Goal: Communication & Community: Answer question/provide support

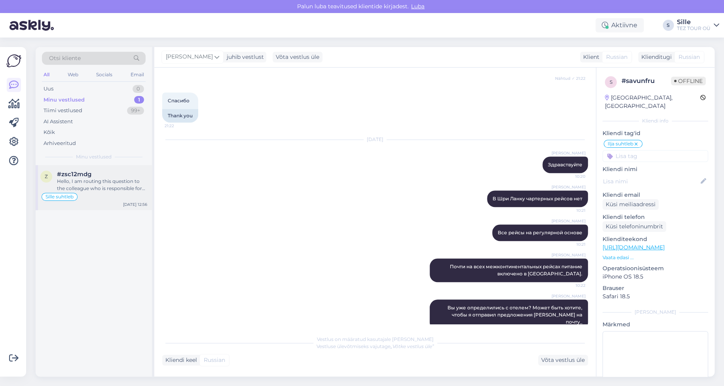
click at [70, 187] on div "Hello, I am routing this question to the colleague who is responsible for this …" at bounding box center [102, 185] width 90 height 14
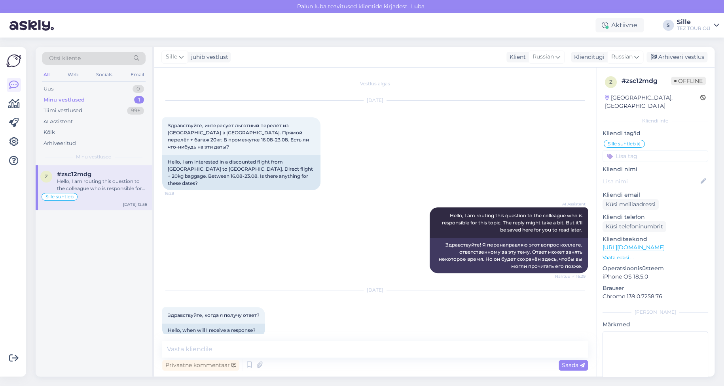
click at [641, 141] on icon at bounding box center [638, 144] width 5 height 6
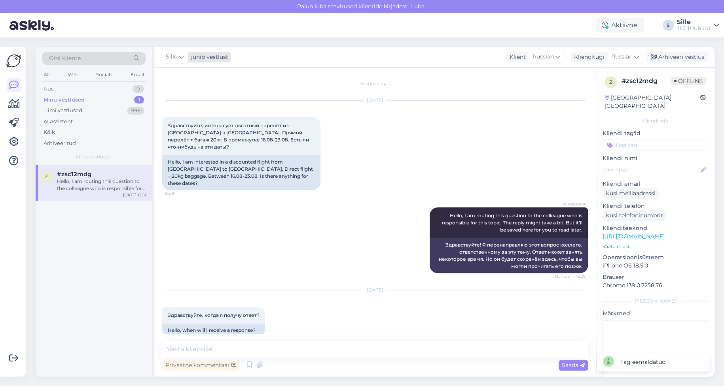
click at [181, 57] on icon at bounding box center [181, 57] width 5 height 9
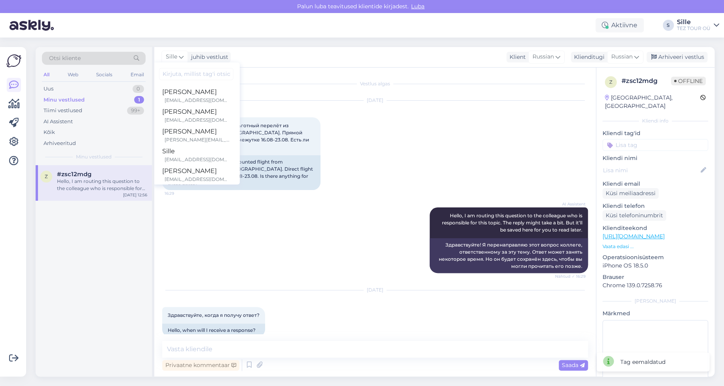
drag, startPoint x: 350, startPoint y: 235, endPoint x: 357, endPoint y: 225, distance: 12.4
click at [350, 236] on div "AI Assistent Hello, I am routing this question to the colleague who is responsi…" at bounding box center [374, 240] width 425 height 83
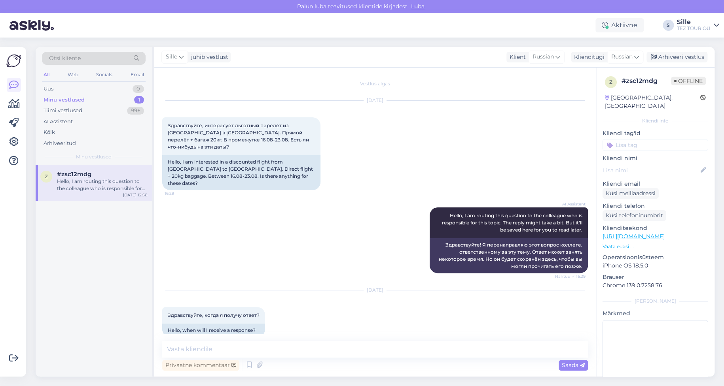
click at [624, 139] on input at bounding box center [655, 145] width 106 height 12
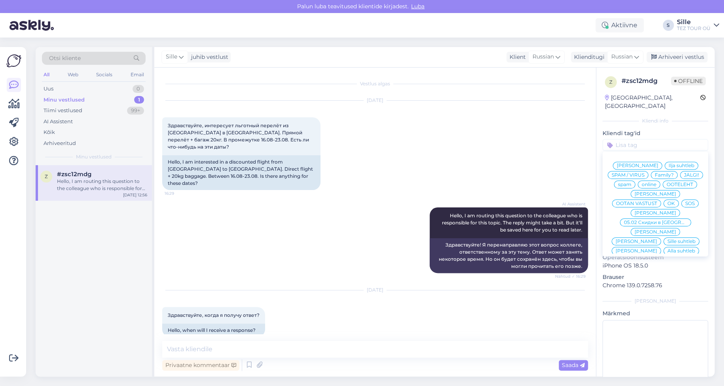
click at [667, 239] on span "Sille suhtleb" at bounding box center [681, 241] width 28 height 5
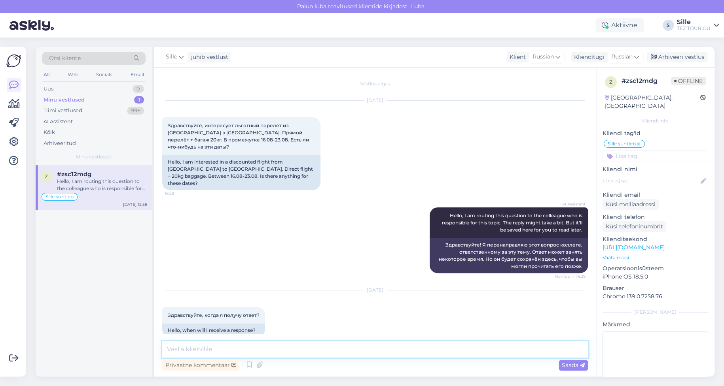
click at [194, 348] on textarea at bounding box center [374, 349] width 425 height 17
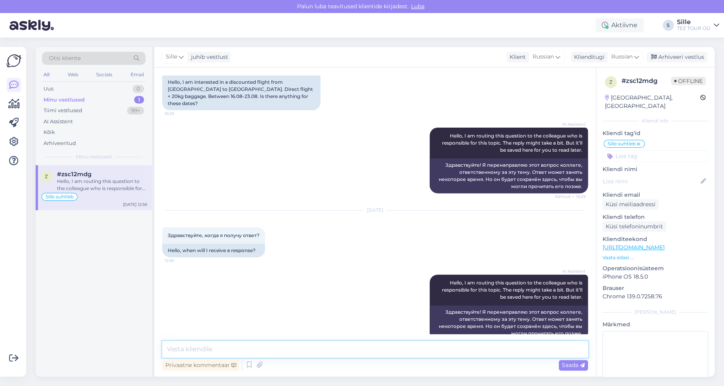
drag, startPoint x: 194, startPoint y: 351, endPoint x: 354, endPoint y: 329, distance: 161.2
click at [196, 352] on textarea at bounding box center [374, 349] width 425 height 17
click at [621, 55] on span "Russian" at bounding box center [621, 57] width 21 height 9
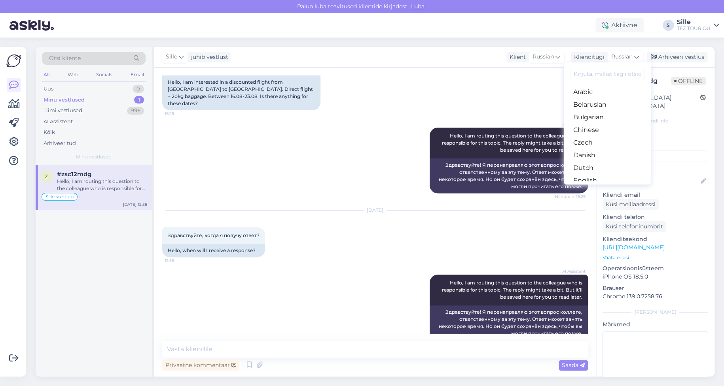
click at [592, 187] on link "Estonian" at bounding box center [607, 193] width 87 height 13
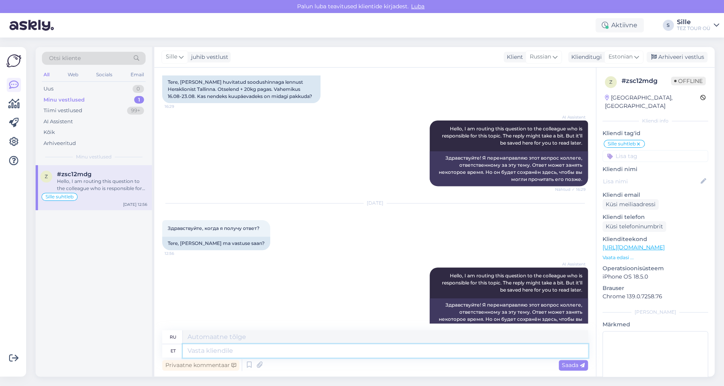
click at [216, 350] on textarea at bounding box center [385, 350] width 405 height 13
type textarea "Tere!"
type textarea "Привет!"
type textarea "Tere! Vabandame"
type textarea "Здравствуйте! Приносим извинения."
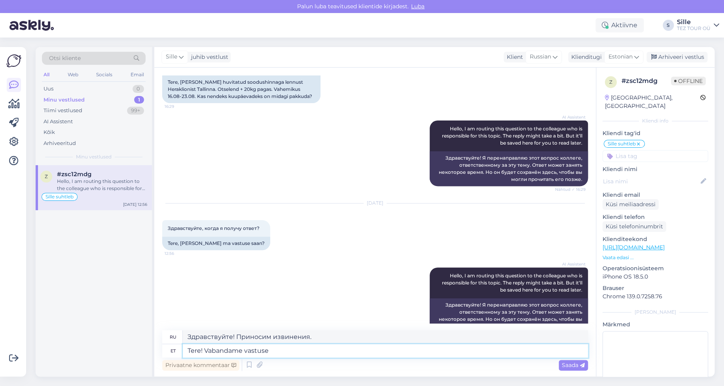
type textarea "Tere! Vabandame vastuse"
type textarea "Здравствуйте! Извините за поздний ответ."
type textarea "Tere! Vabandame vastuse viibimise"
type textarea "Здравствуйте! Извините за задержку с ответом."
type textarea "Tere! Vabandame vastuse viibimise pärast."
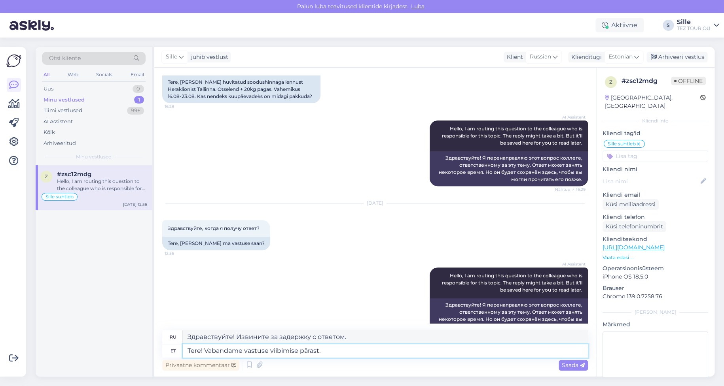
type textarea "Здравствуйте! Приносим извинения за задержку с ответом."
type textarea "Tere! Vabandame vastuse viibimise pärast."
click at [577, 367] on span "Saada" at bounding box center [573, 365] width 23 height 7
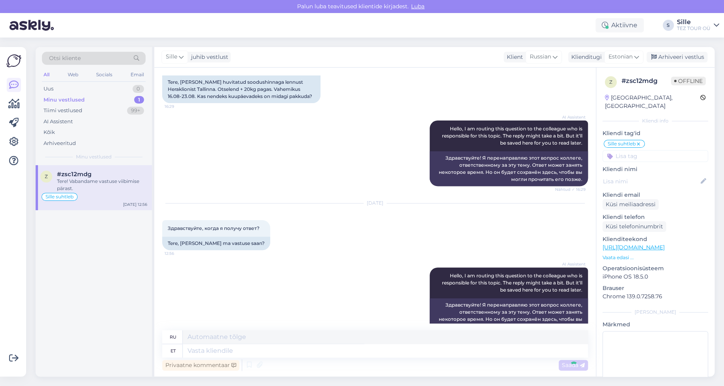
scroll to position [145, 0]
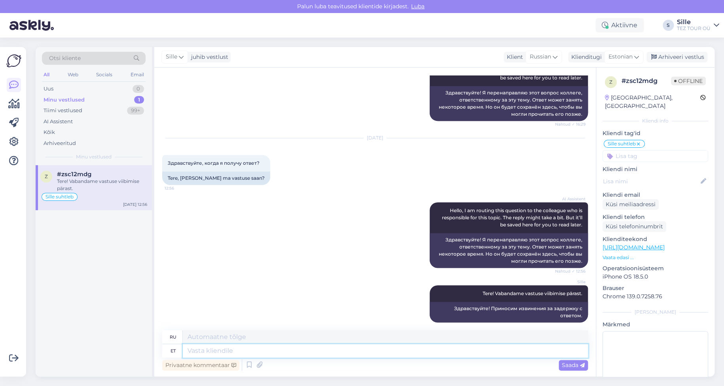
click at [243, 350] on textarea at bounding box center [385, 350] width 405 height 13
type textarea "HER"
type textarea "ЕЕ"
type textarea "HER -"
type textarea "ЕЕ -"
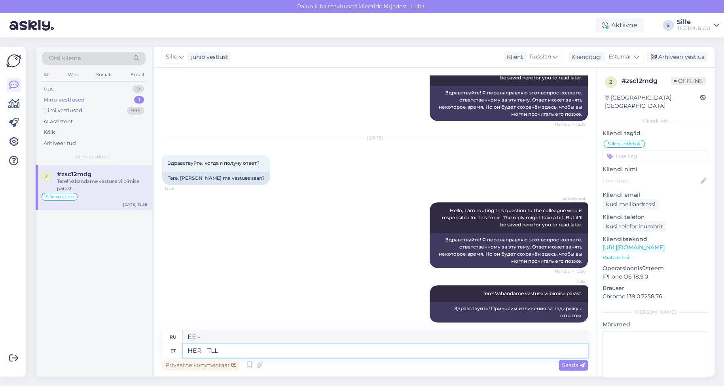
type textarea "HER - TLL"
type textarea "ЕЁ - ТЛЛ"
type textarea "HER - TLL piletid"
type textarea "Билеты HER - TLL"
type textarea "HER - TLL piletid välja m"
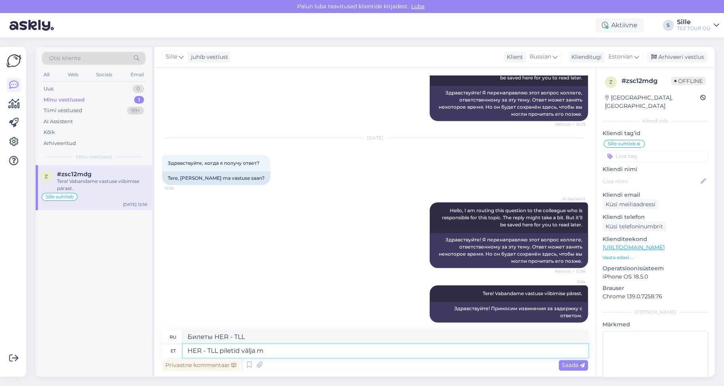
type textarea "Билеты HER - TLL выпущены"
type textarea "HER - TLL piletid välja müüdud"
type textarea "Билеты на HER-TLL распроданы"
type textarea "HER - TLL piletid välja müüdud"
click at [570, 365] on span "Saada" at bounding box center [573, 365] width 23 height 7
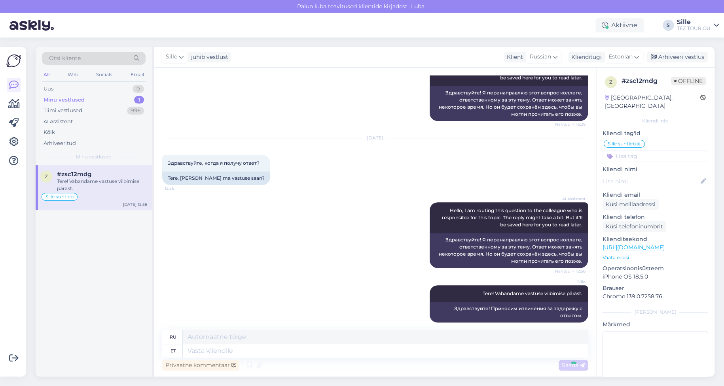
scroll to position [193, 0]
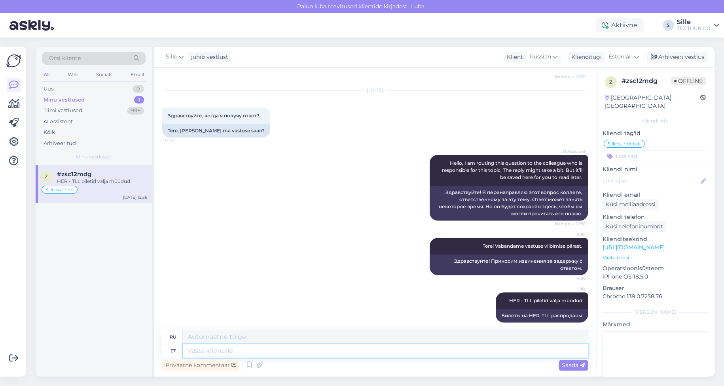
click at [221, 350] on textarea at bounding box center [385, 350] width 405 height 13
drag, startPoint x: 256, startPoint y: 348, endPoint x: 206, endPoint y: 351, distance: 50.7
click at [206, 351] on textarea at bounding box center [385, 350] width 405 height 13
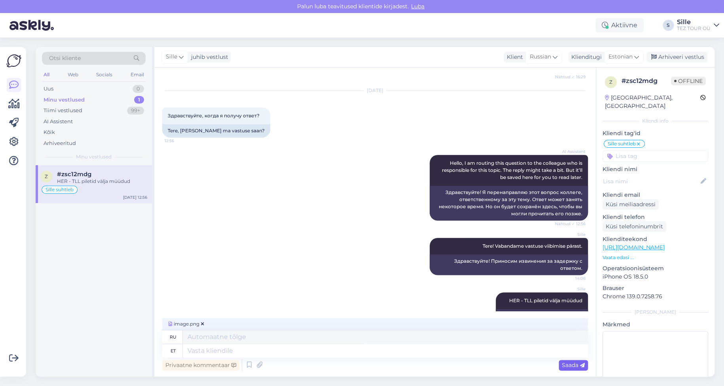
click at [573, 361] on div "Saada" at bounding box center [572, 365] width 29 height 11
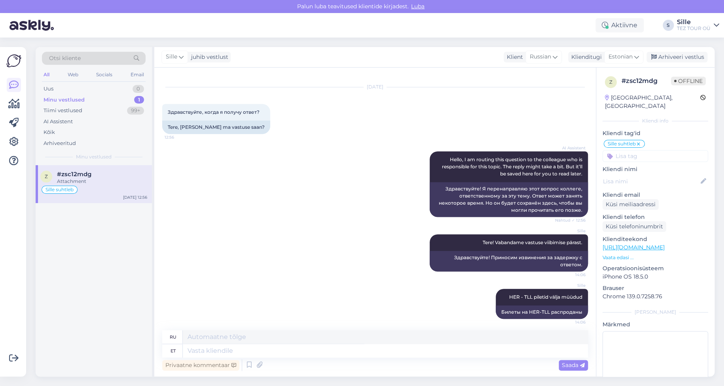
scroll to position [242, 0]
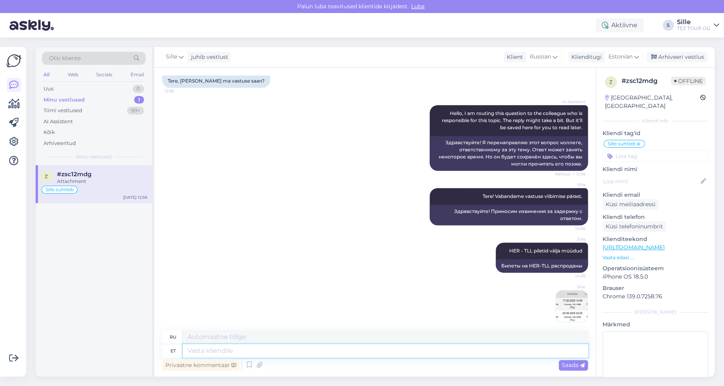
click at [203, 346] on textarea at bounding box center [385, 350] width 405 height 13
type textarea "Saame"
type textarea "Мы можем"
type textarea "[PERSON_NAME]"
type textarea "Мы можем предложить"
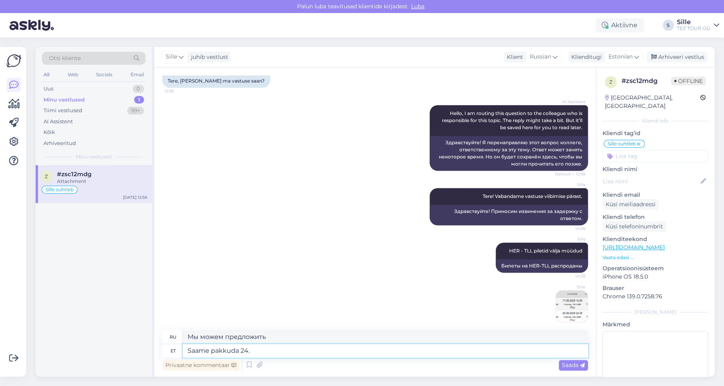
type textarea "Saame pakkuda 24.0"
type textarea "Мы можем предложить 24."
type textarea "Saame pakkuda 24.08"
type textarea "Мы можем предложить 24.08"
type textarea "Saame pakkuda 24.08"
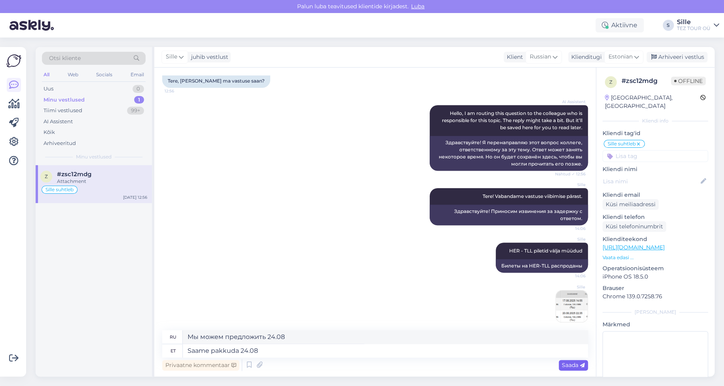
click at [573, 369] on div "Saada" at bounding box center [572, 365] width 29 height 11
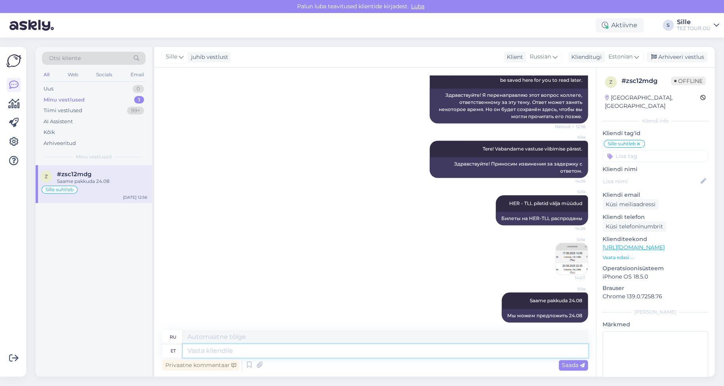
click at [201, 353] on textarea at bounding box center [385, 350] width 405 height 13
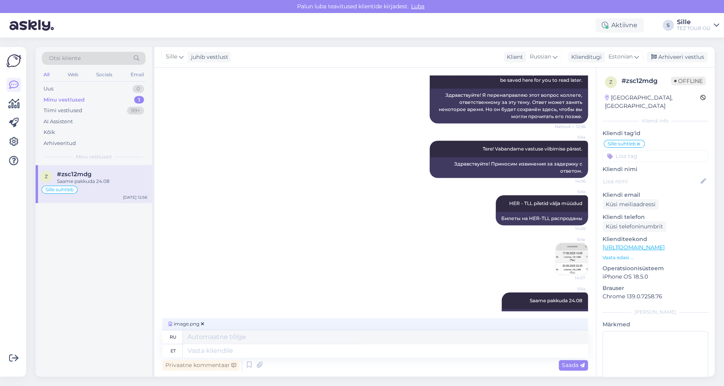
click at [569, 365] on span "Saada" at bounding box center [573, 365] width 23 height 7
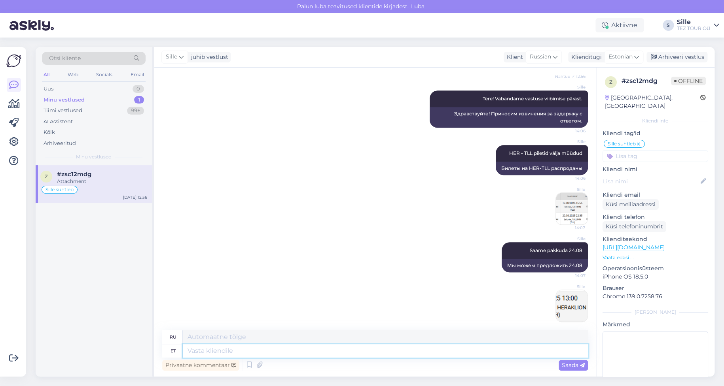
drag, startPoint x: 206, startPoint y: 350, endPoint x: 212, endPoint y: 348, distance: 7.1
click at [206, 350] on textarea at bounding box center [385, 350] width 405 height 13
type textarea "paga"
type textarea "ой"
type textarea "pagas 23"
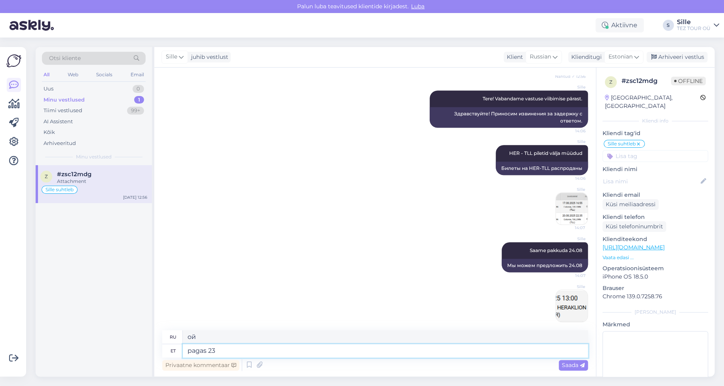
type textarea "багаж"
type textarea "pagas 23"
type textarea "багаж 23"
type textarea "pagas 23 kg"
type textarea "багаж 23 кг"
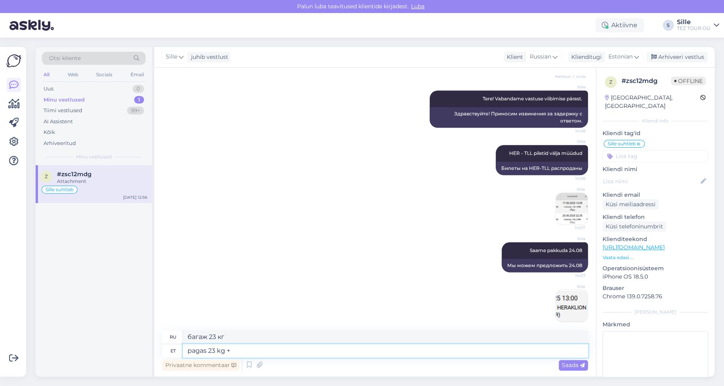
type textarea "pagas 23 kg +"
type textarea "багаж 23 кг +"
type textarea "pagas 23 kg + käsipagas"
type textarea "багаж 23 кг + ручная кладь"
type textarea "pagas 23 kg + käsipagas 8"
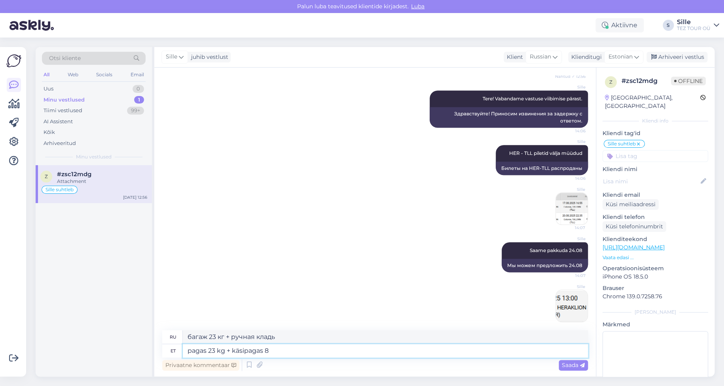
type textarea "багаж 23 кг + ручная кладь 8"
type textarea "pagas 23 kg + käsipagas 8 kg"
type textarea "багаж 23 кг + ручная кладь 8 кг"
type textarea "pagas 23 kg + käsipagas 8 kg"
click at [572, 365] on span "Saada" at bounding box center [573, 365] width 23 height 7
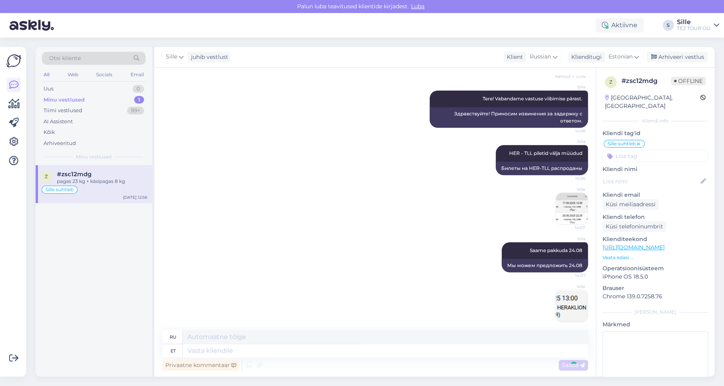
scroll to position [387, 0]
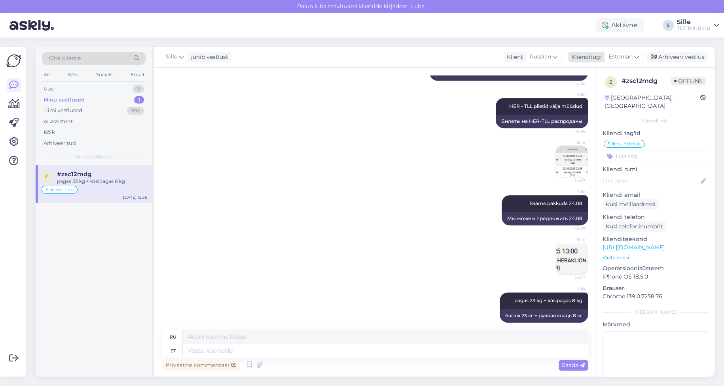
drag, startPoint x: 675, startPoint y: 59, endPoint x: 680, endPoint y: 55, distance: 5.9
click at [677, 59] on div "Arhiveeri vestlus" at bounding box center [676, 57] width 61 height 11
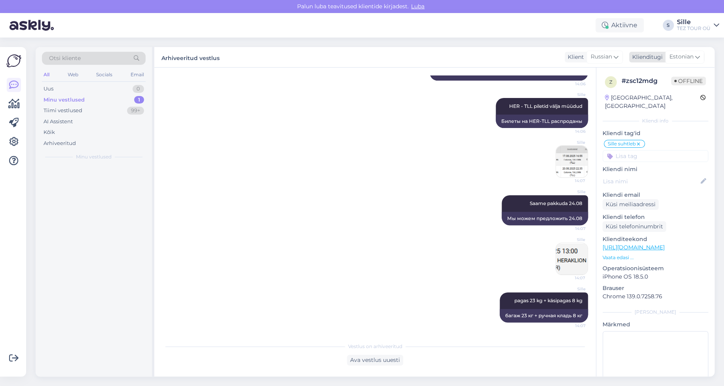
scroll to position [379, 0]
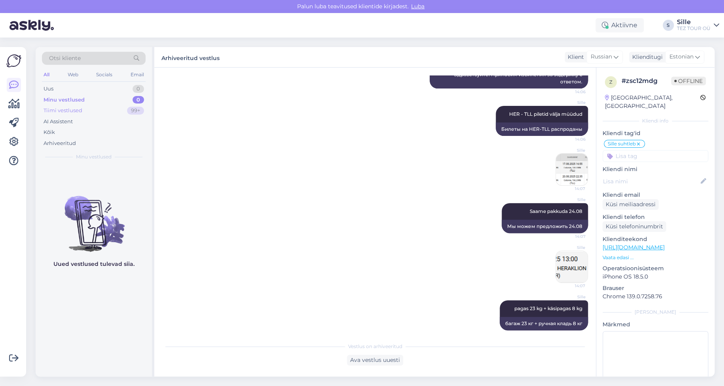
click at [66, 110] on div "Tiimi vestlused" at bounding box center [62, 111] width 39 height 8
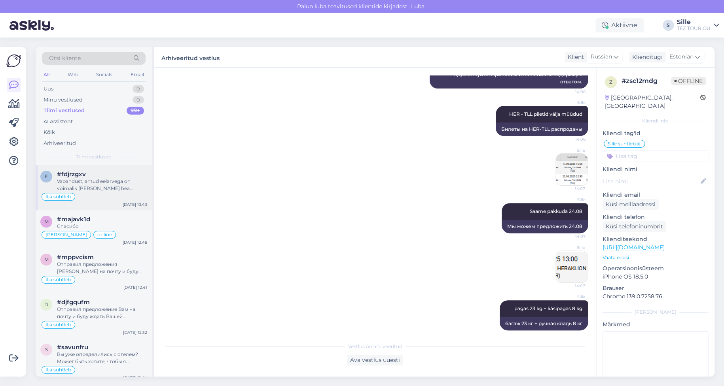
click at [93, 191] on div "Vabandust, antud eelarvega on võimalik [PERSON_NAME] hea tasemega hotelle. Vaat…" at bounding box center [102, 185] width 90 height 14
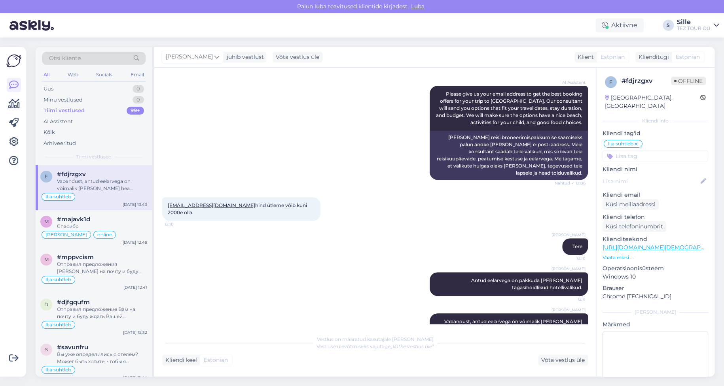
scroll to position [157, 0]
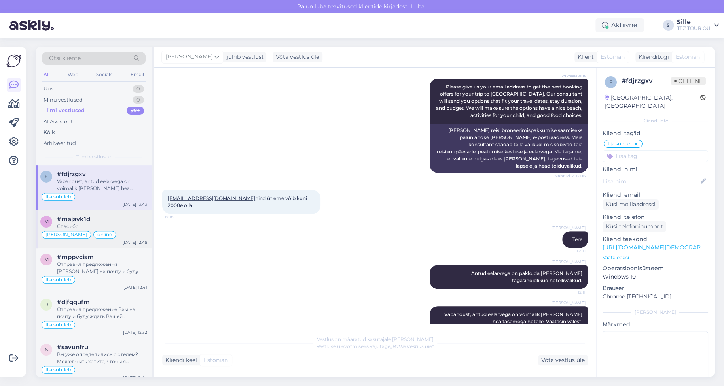
click at [93, 227] on div "Спасибо" at bounding box center [102, 226] width 90 height 7
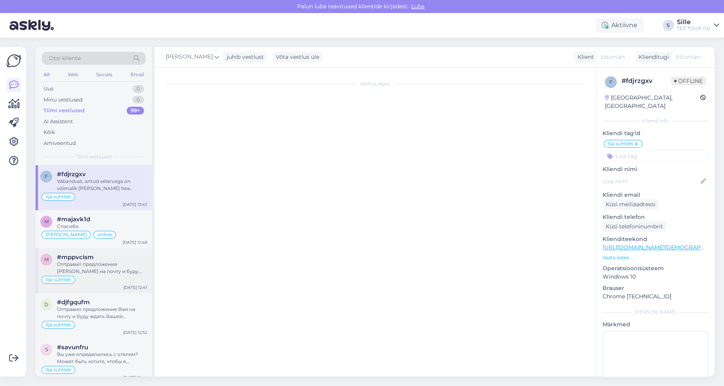
scroll to position [2988, 0]
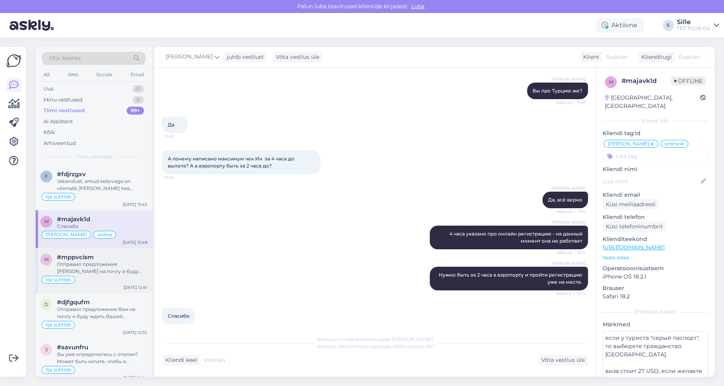
click at [95, 265] on div "Отправил предложения [PERSON_NAME] на почту и буду ждать обратного ответа!" at bounding box center [102, 268] width 90 height 14
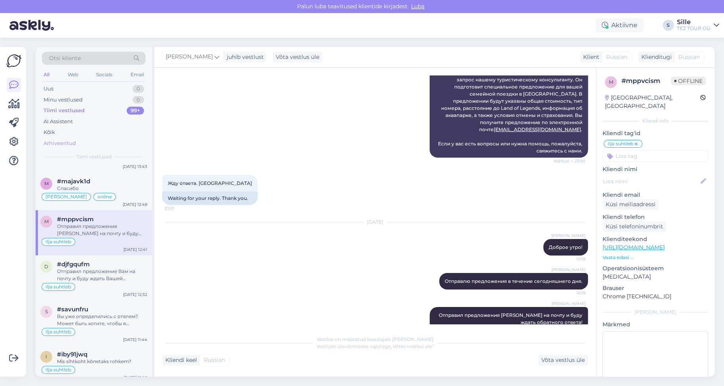
scroll to position [0, 0]
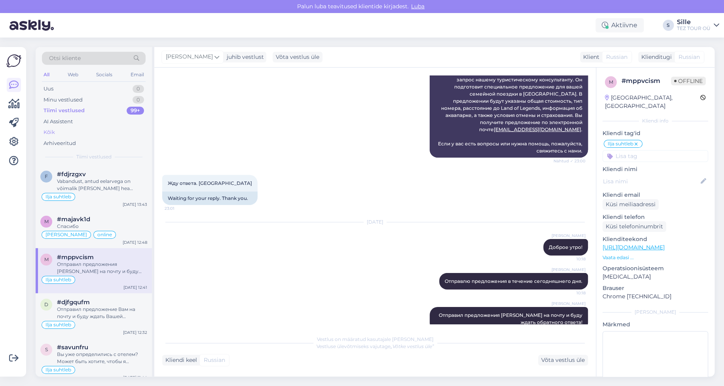
click at [60, 132] on div "Kõik" at bounding box center [94, 132] width 104 height 11
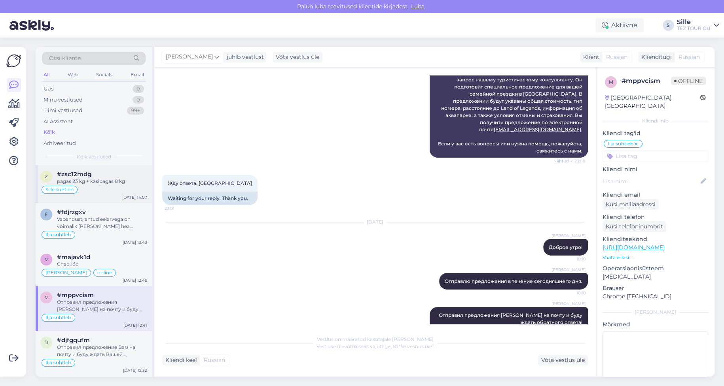
click at [98, 184] on div "pagas 23 kg + käsipagas 8 kg" at bounding box center [102, 181] width 90 height 7
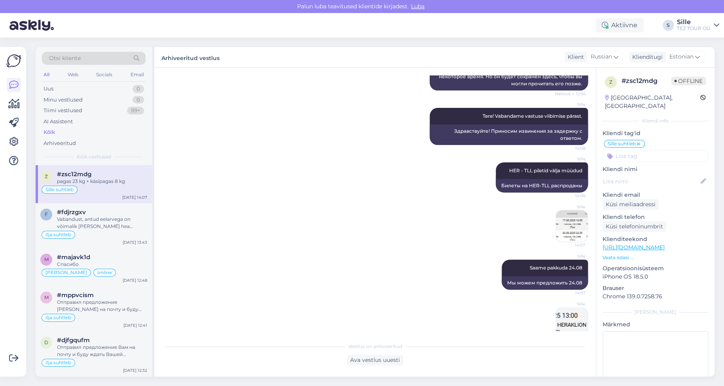
scroll to position [379, 0]
